Goal: Transaction & Acquisition: Purchase product/service

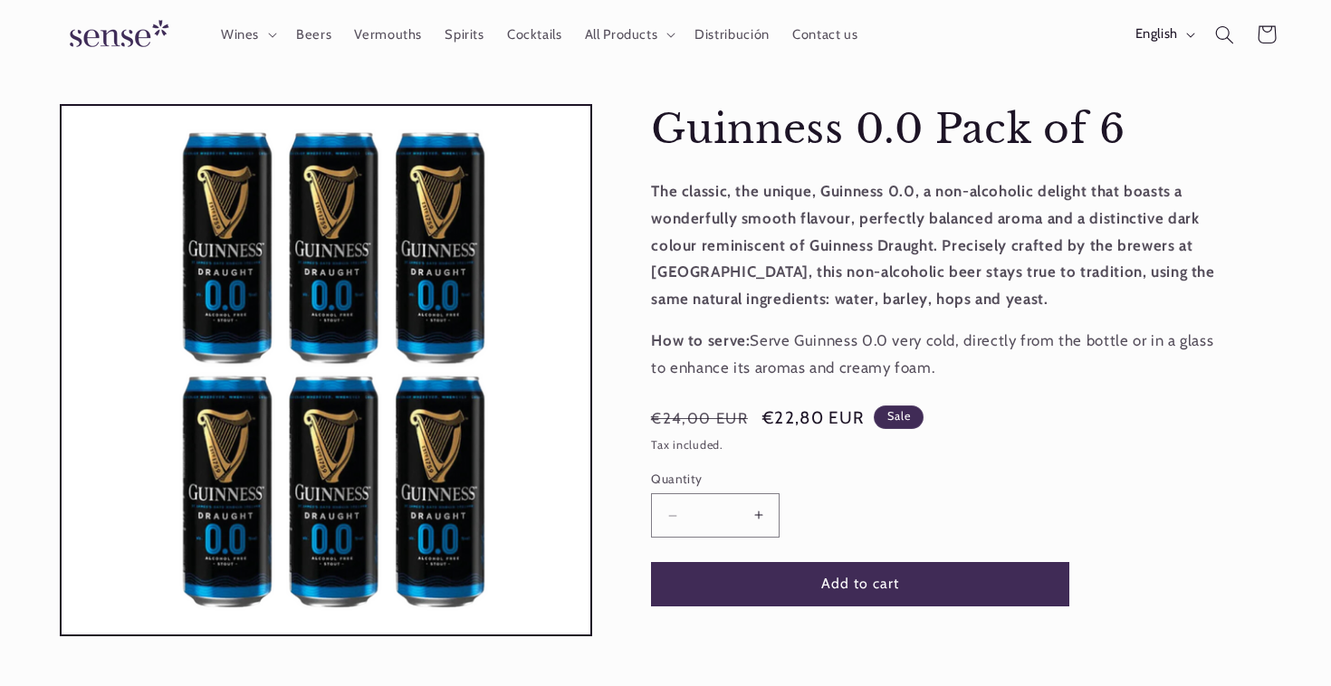
scroll to position [0, 1206]
click at [764, 511] on button "Increase quantity for Guinness 0.0 Pack of 6" at bounding box center [758, 515] width 41 height 44
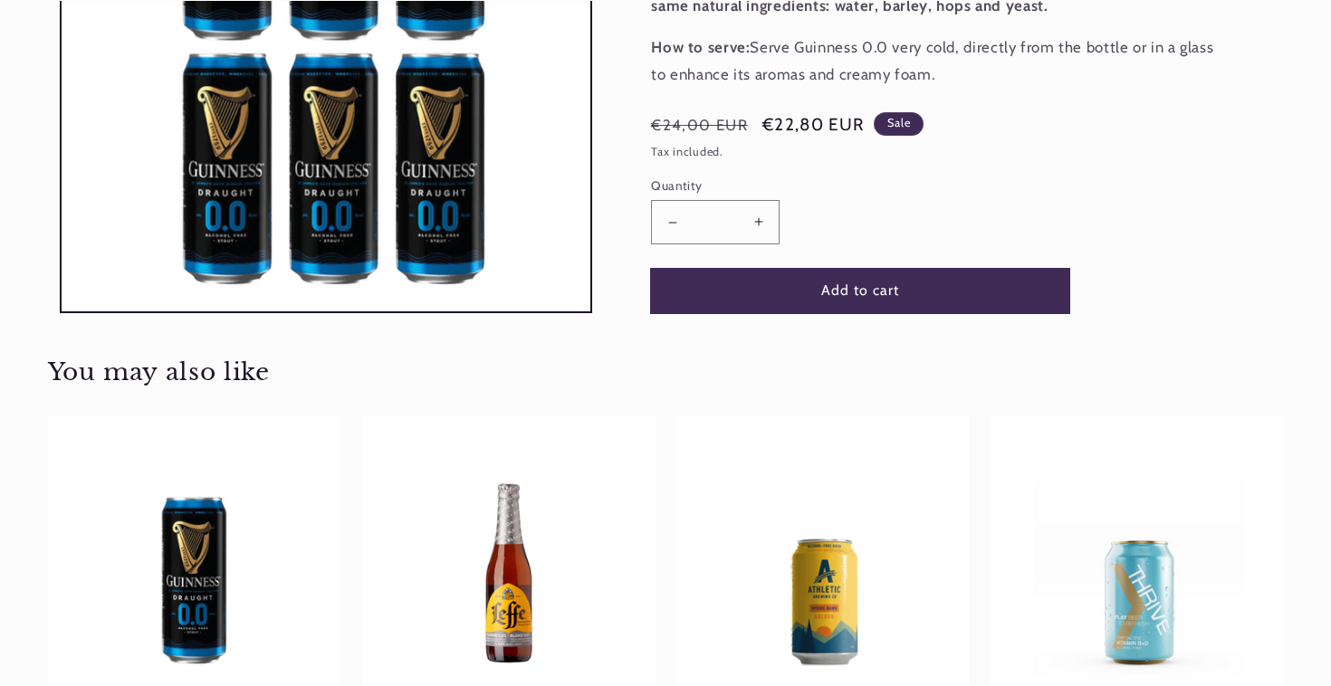
scroll to position [394, 0]
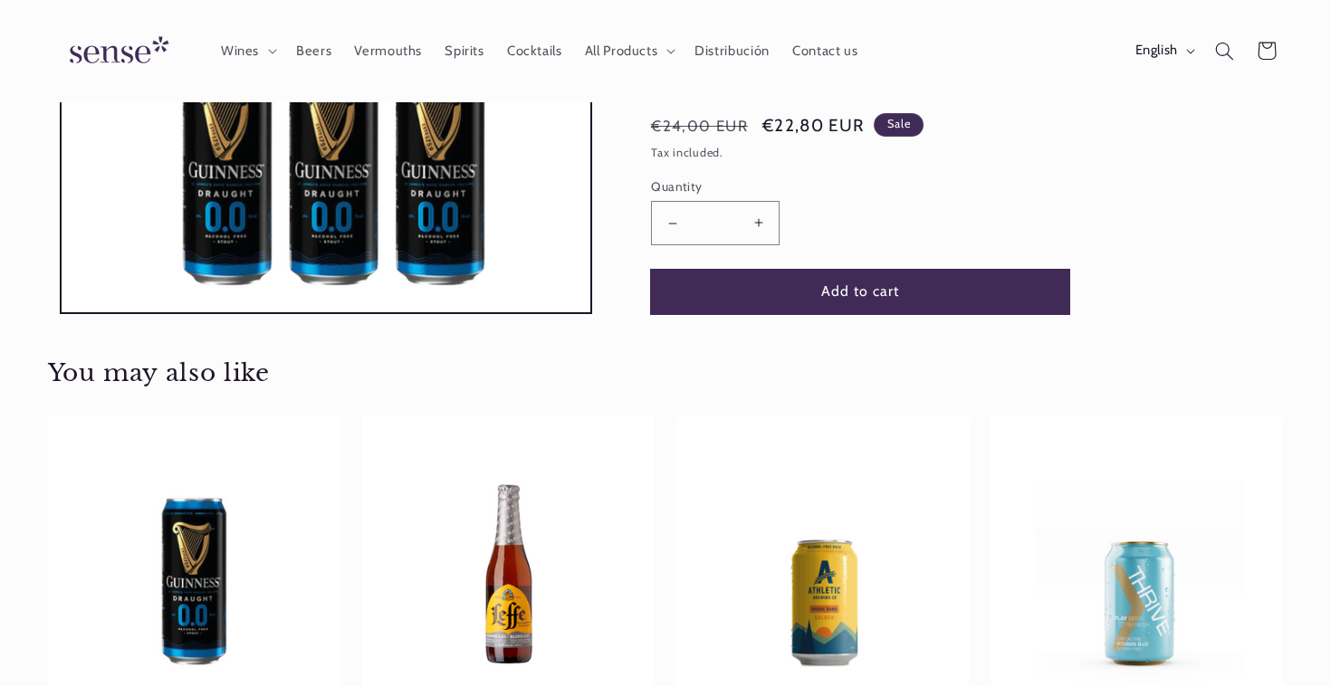
click at [858, 298] on button "Add to cart" at bounding box center [860, 291] width 418 height 44
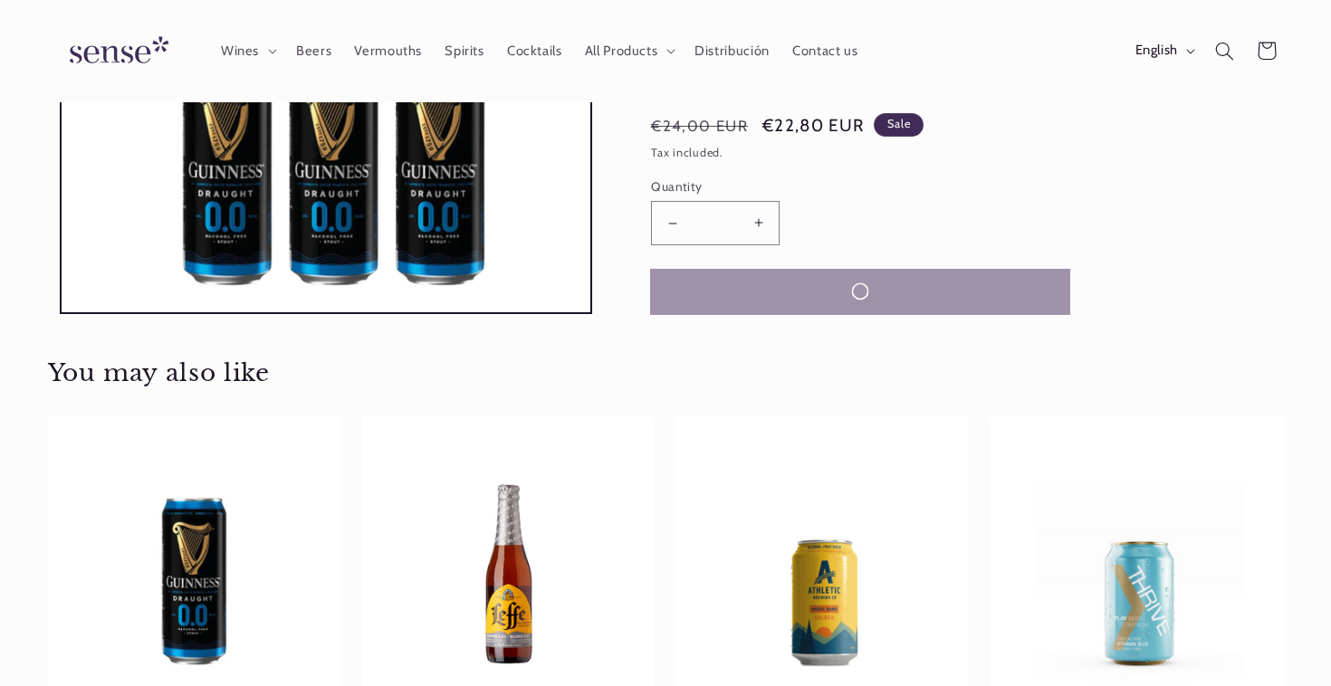
type input "*"
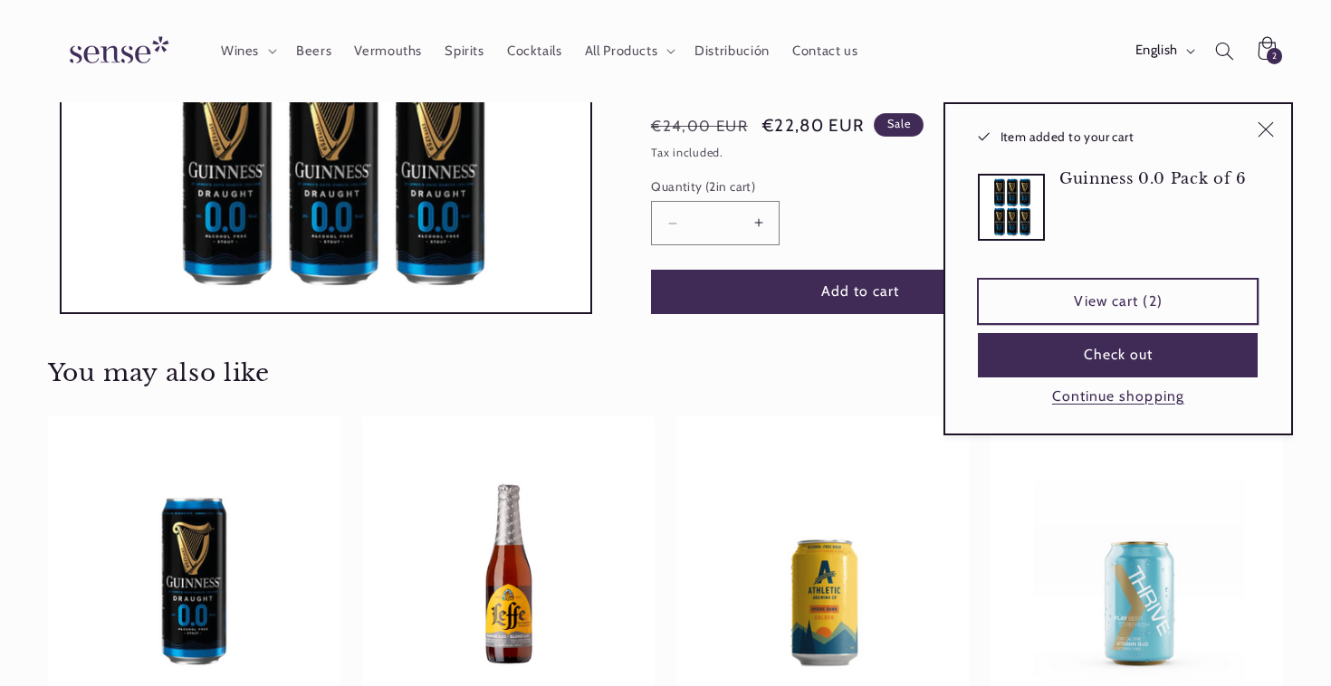
click at [1068, 298] on link "View cart (2)" at bounding box center [1118, 301] width 280 height 44
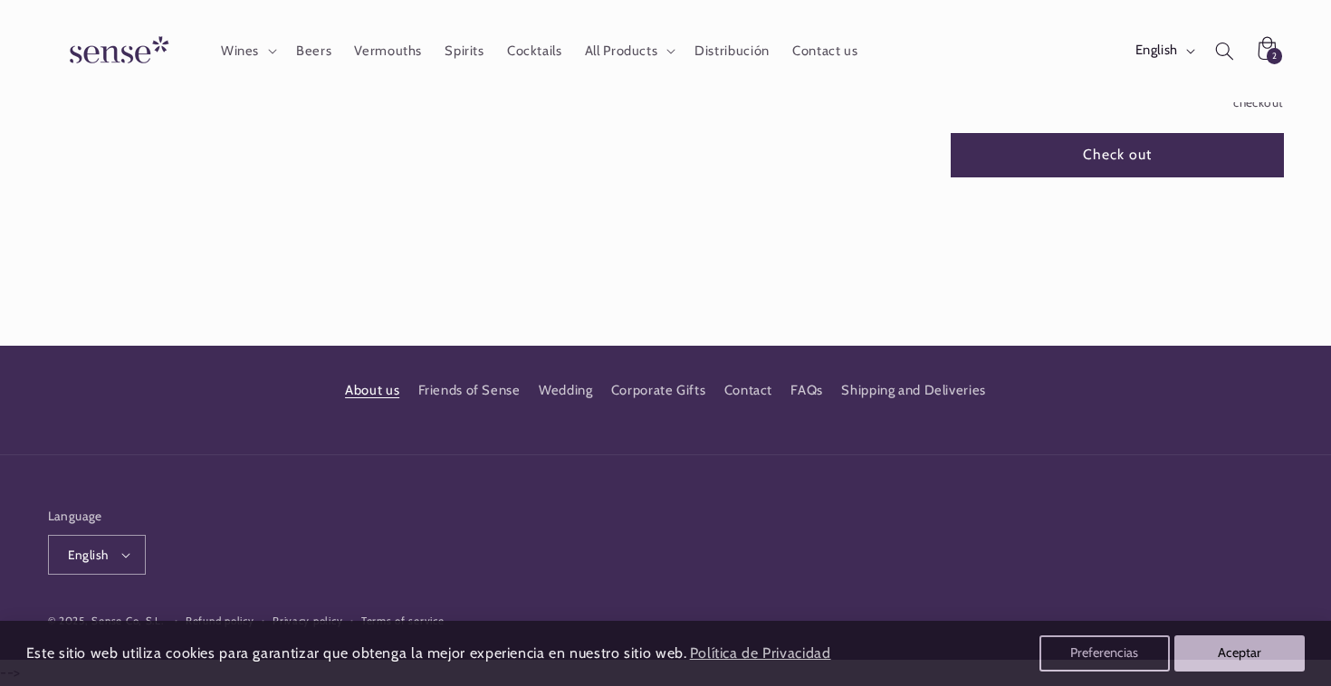
scroll to position [0, 1206]
click at [383, 390] on link "About us" at bounding box center [372, 393] width 54 height 28
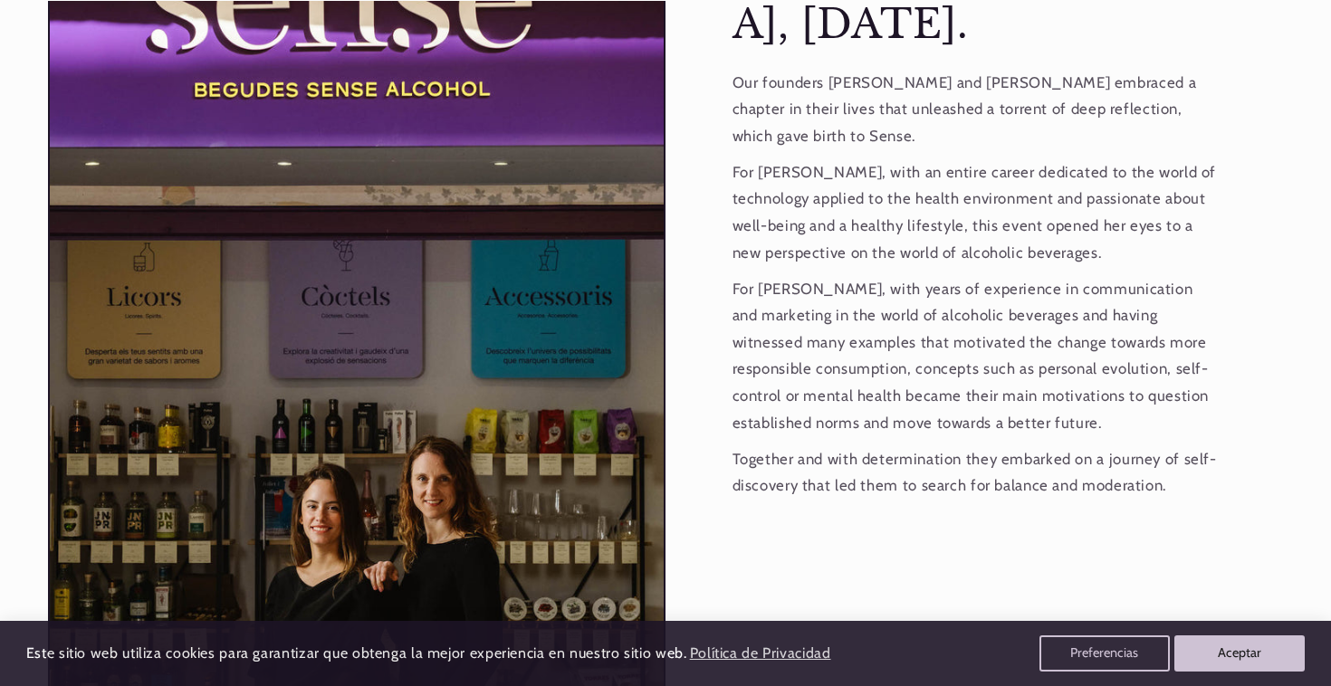
scroll to position [1618, 0]
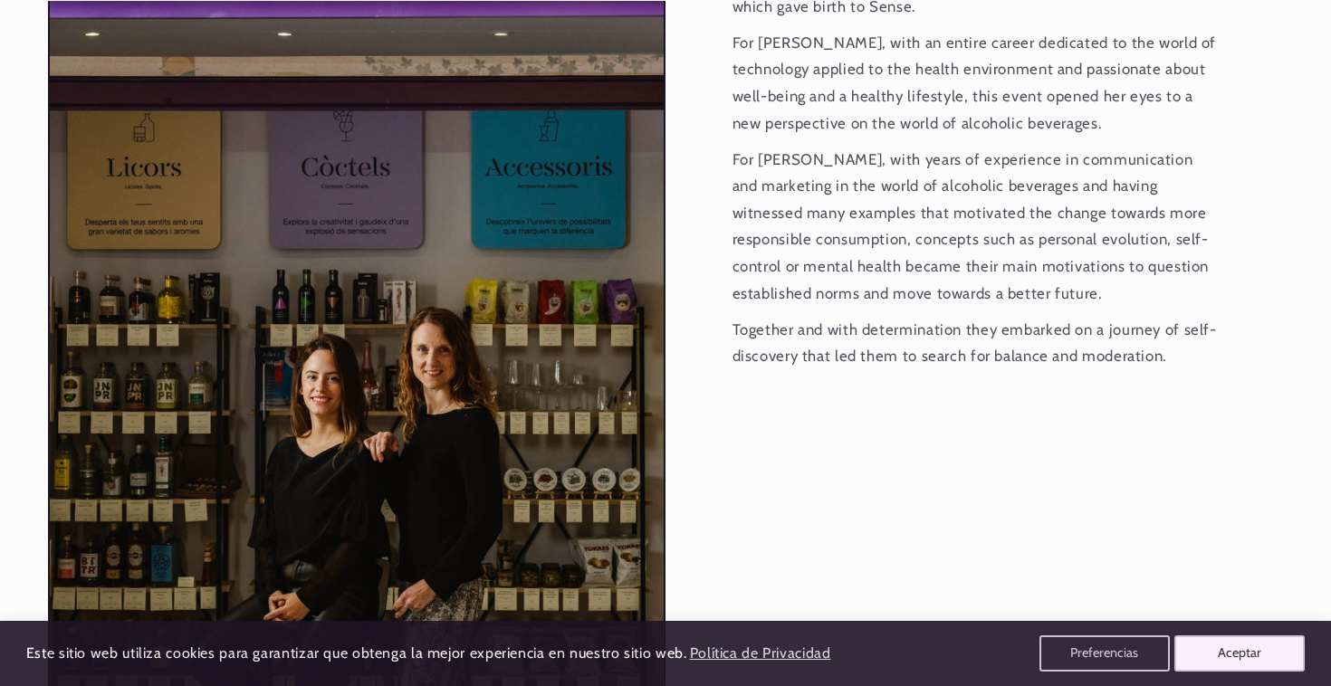
click at [1237, 653] on button "Aceptar" at bounding box center [1239, 653] width 130 height 36
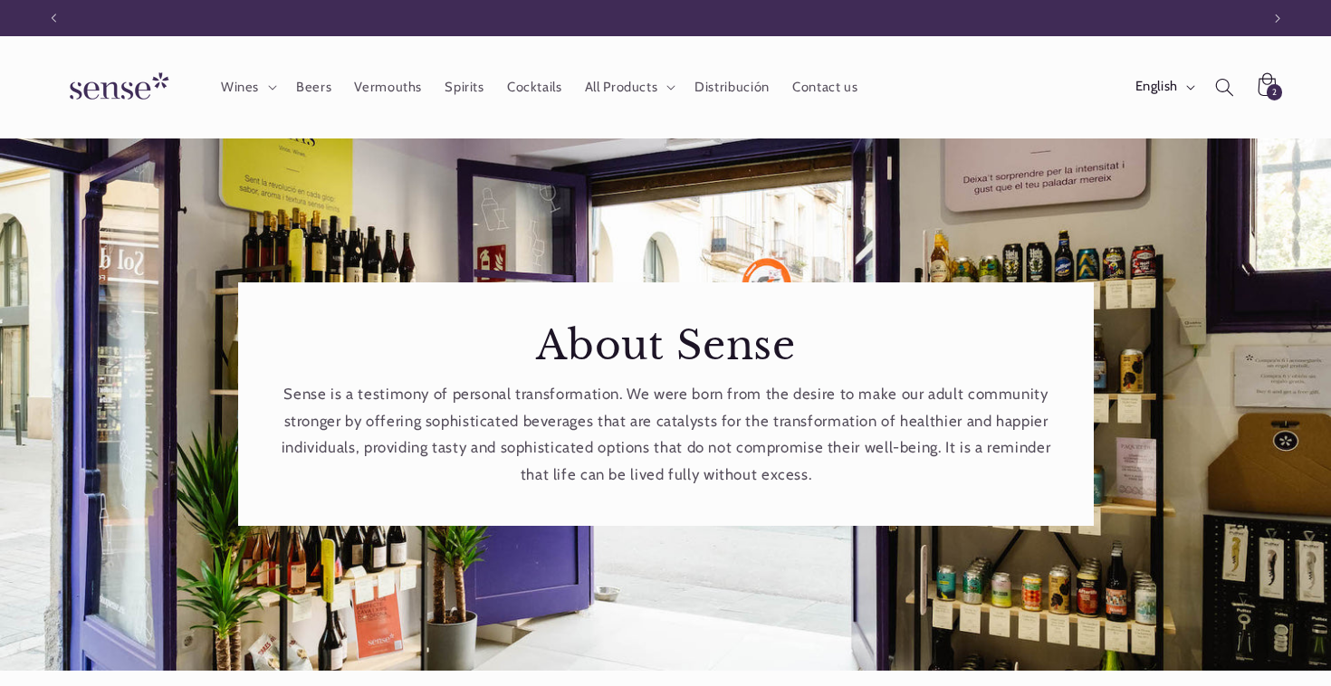
scroll to position [0, 0]
click at [1268, 87] on div "2 2 items" at bounding box center [1274, 92] width 16 height 16
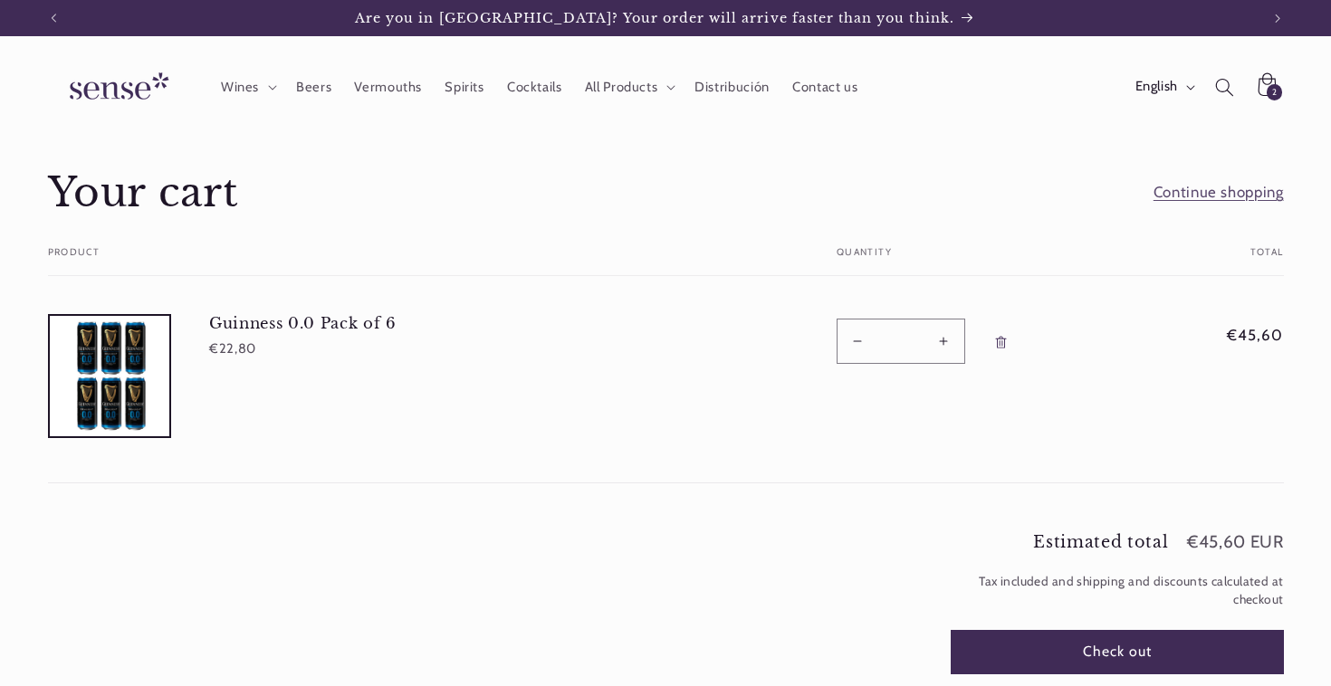
click at [933, 339] on button "Increase quantity for Guinness 0.0 Pack of 6" at bounding box center [943, 341] width 41 height 44
type input "*"
click at [936, 339] on form "Your cart Product Total Quantity Total Guinness 0.0 Pack of 6 €22,80 €45,60" at bounding box center [666, 365] width 1236 height 236
click at [945, 343] on button "Increase quantity for Guinness 0.0 Pack of 6" at bounding box center [943, 341] width 41 height 44
type input "*"
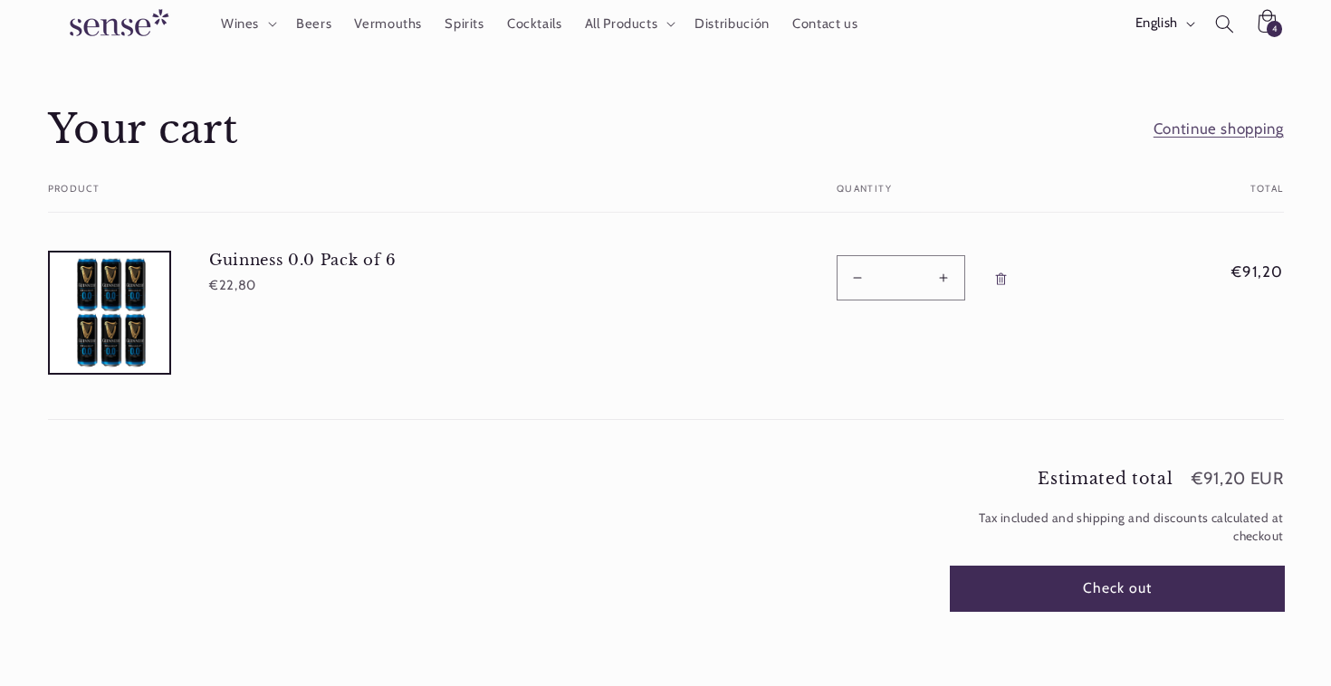
scroll to position [0, 1206]
click at [1089, 589] on button "Check out" at bounding box center [1116, 589] width 333 height 44
